Goal: Check status: Check status

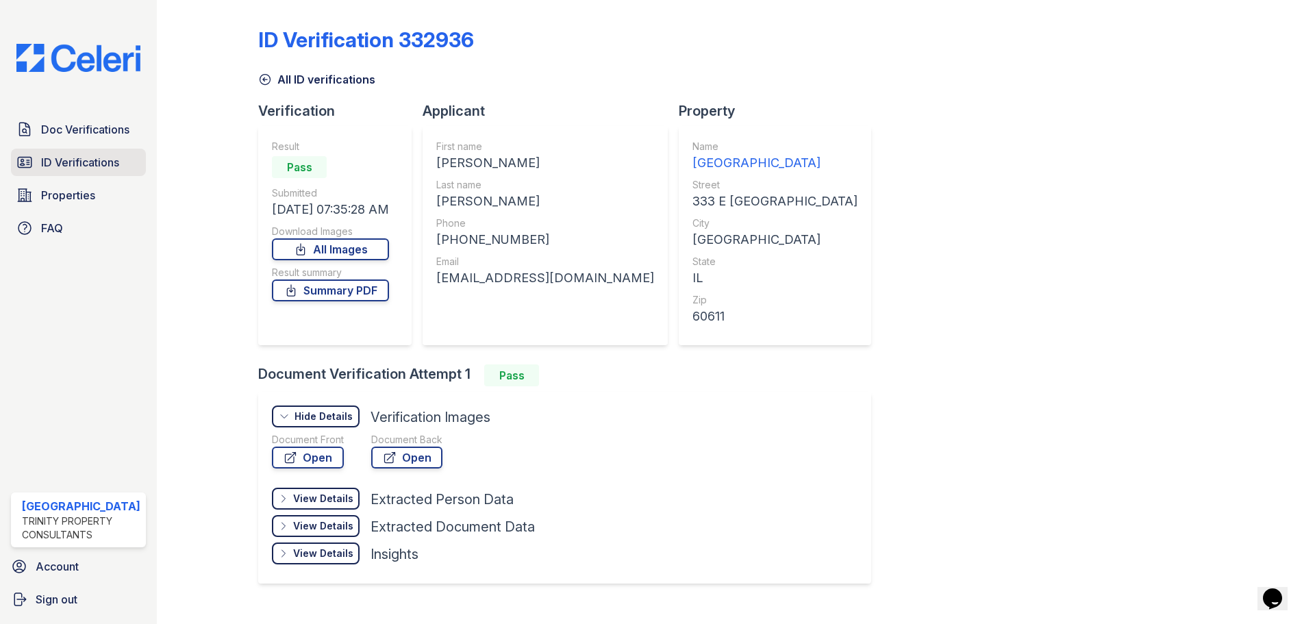
click at [68, 166] on span "ID Verifications" at bounding box center [80, 162] width 78 height 16
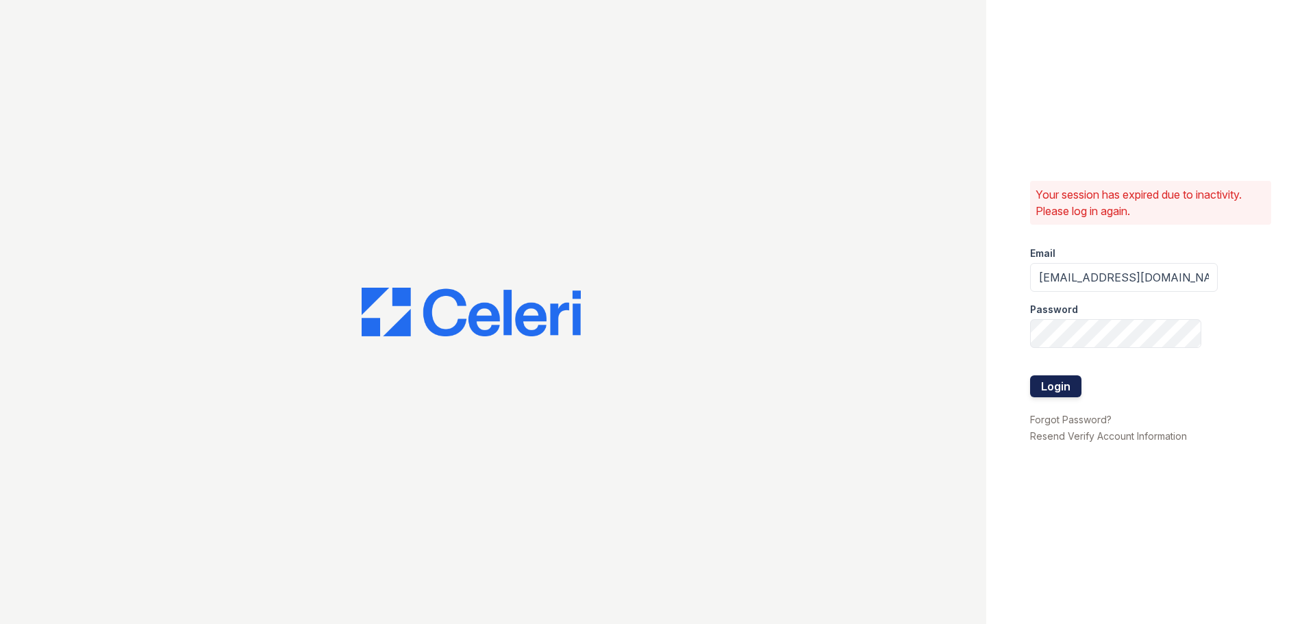
click at [1050, 381] on button "Login" at bounding box center [1055, 386] width 51 height 22
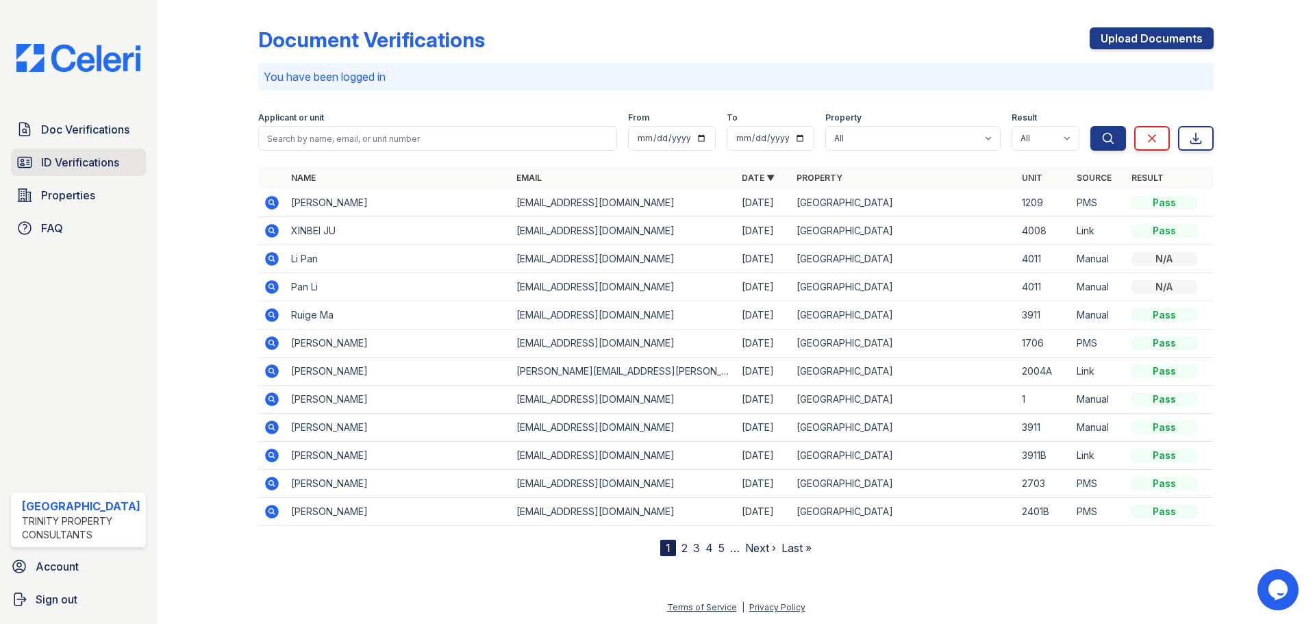
click at [95, 166] on span "ID Verifications" at bounding box center [80, 162] width 78 height 16
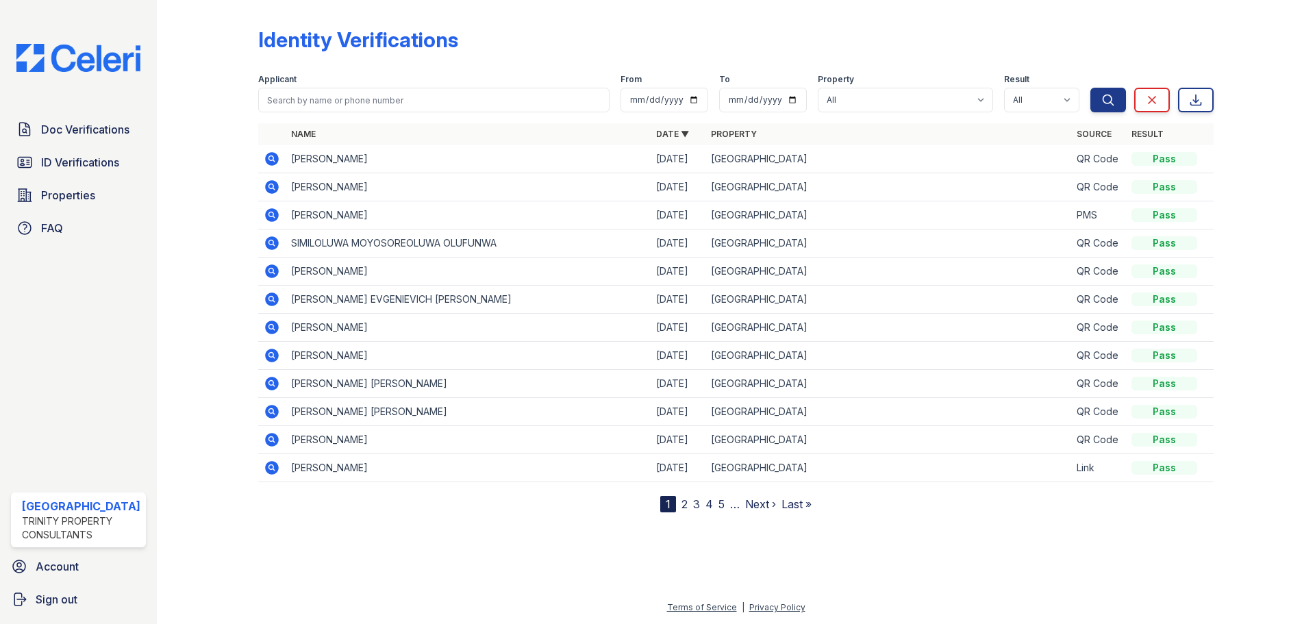
click at [266, 157] on icon at bounding box center [272, 159] width 14 height 14
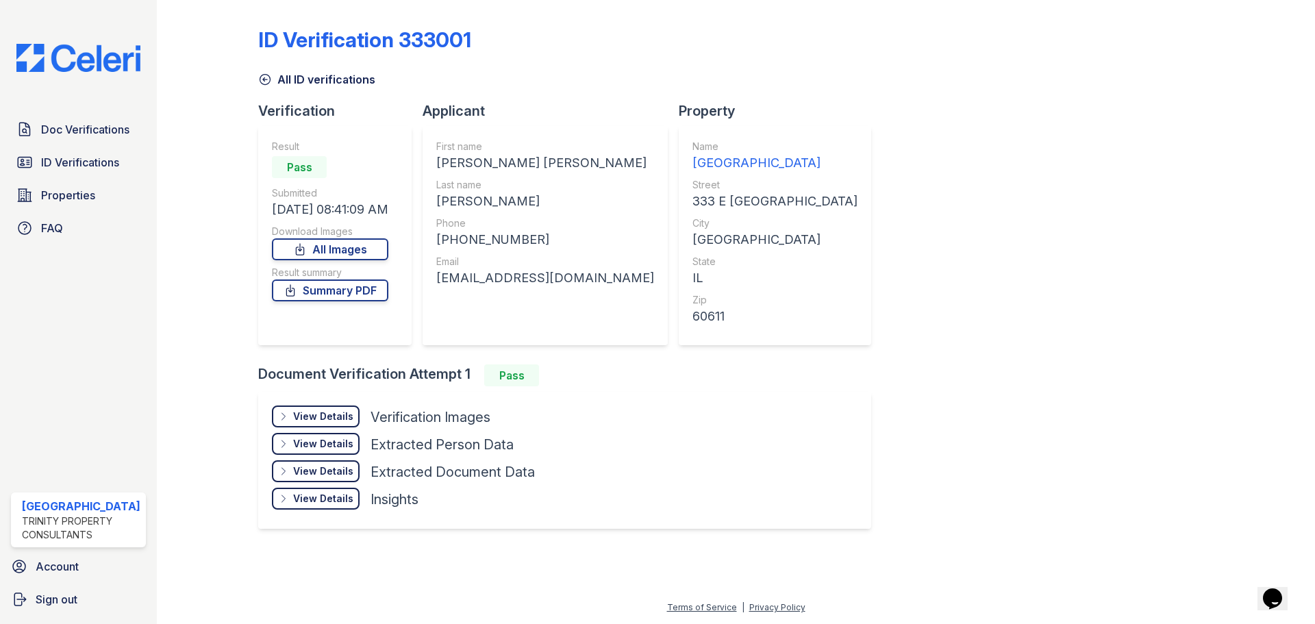
click at [337, 418] on div "View Details" at bounding box center [323, 417] width 60 height 14
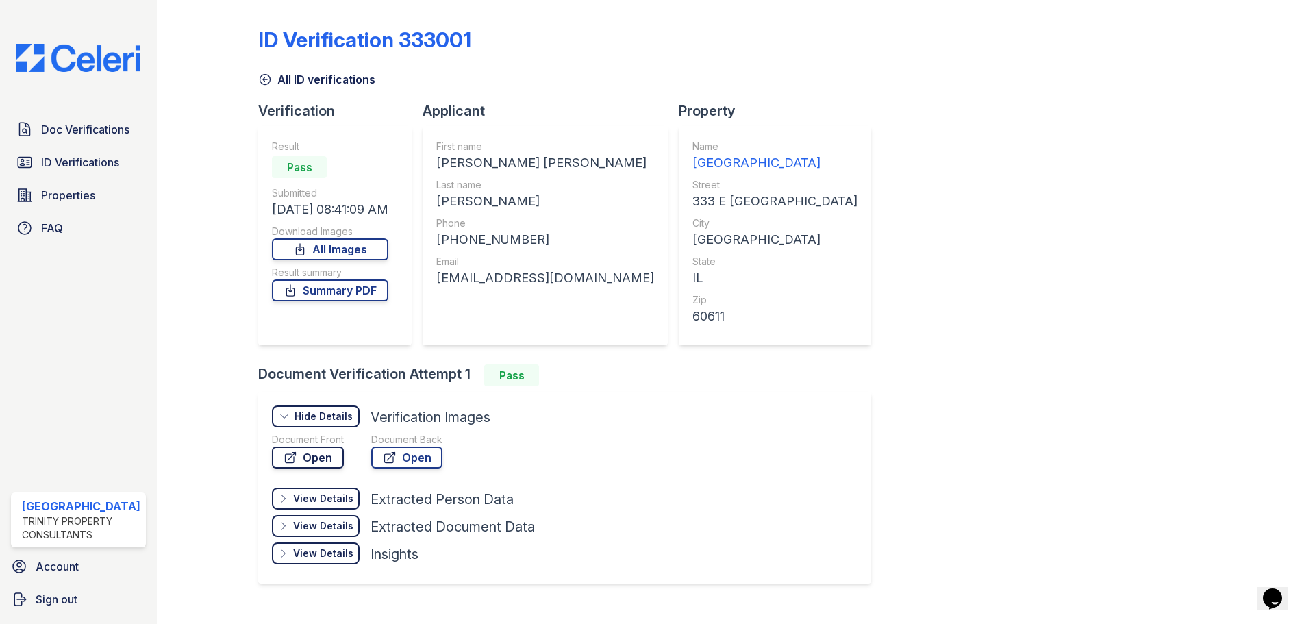
click at [319, 462] on link "Open" at bounding box center [308, 458] width 72 height 22
click at [427, 451] on link "Open" at bounding box center [406, 458] width 71 height 22
click at [368, 293] on link "Summary PDF" at bounding box center [330, 290] width 116 height 22
